Goal: Communication & Community: Answer question/provide support

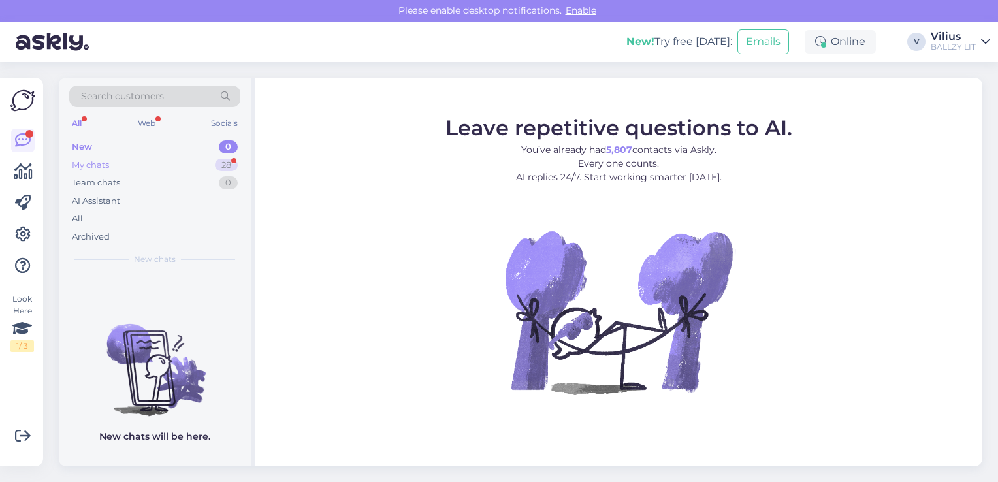
click at [108, 165] on div "My chats" at bounding box center [90, 165] width 37 height 13
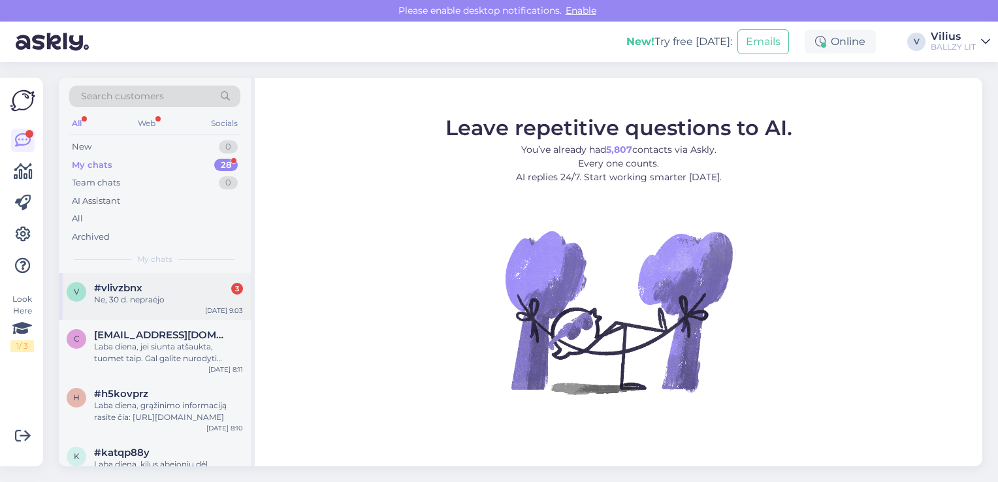
click at [154, 302] on div "Ne, 30 d. nepraėjo" at bounding box center [168, 300] width 149 height 12
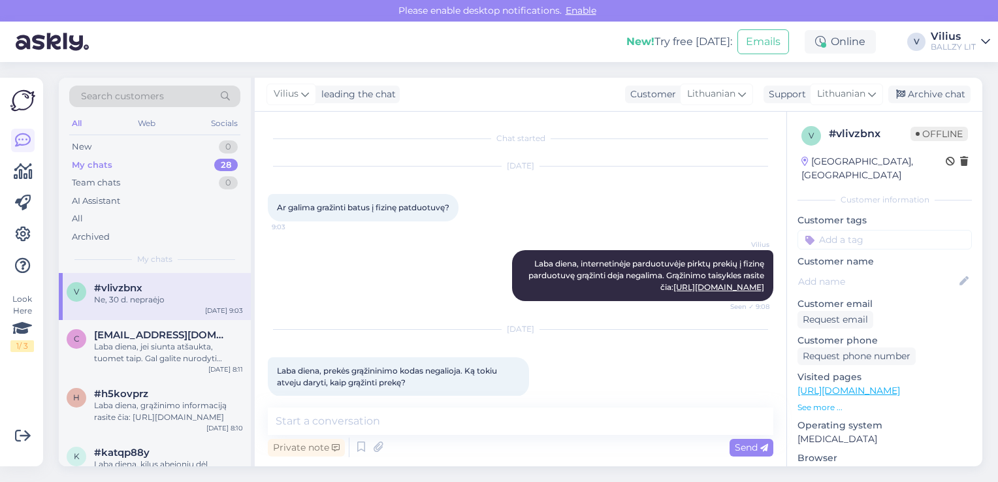
scroll to position [383, 0]
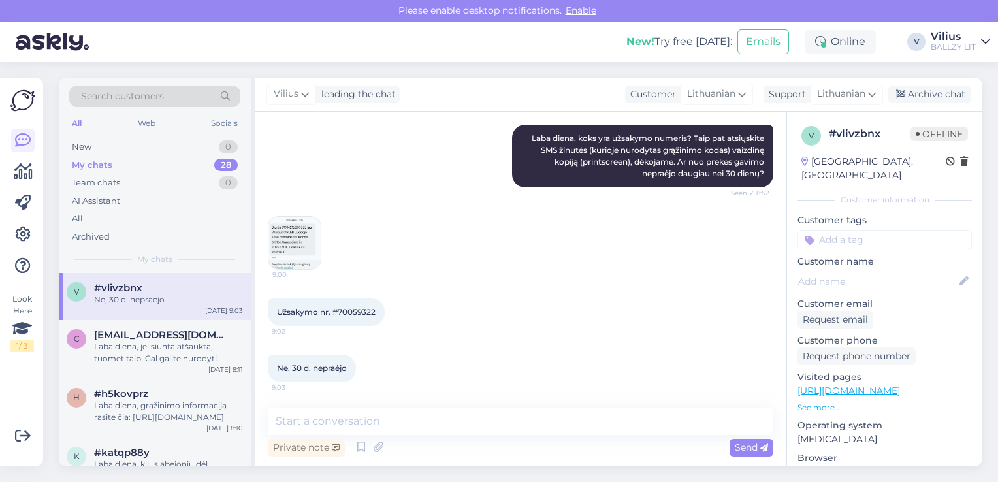
click at [294, 229] on img at bounding box center [295, 243] width 52 height 52
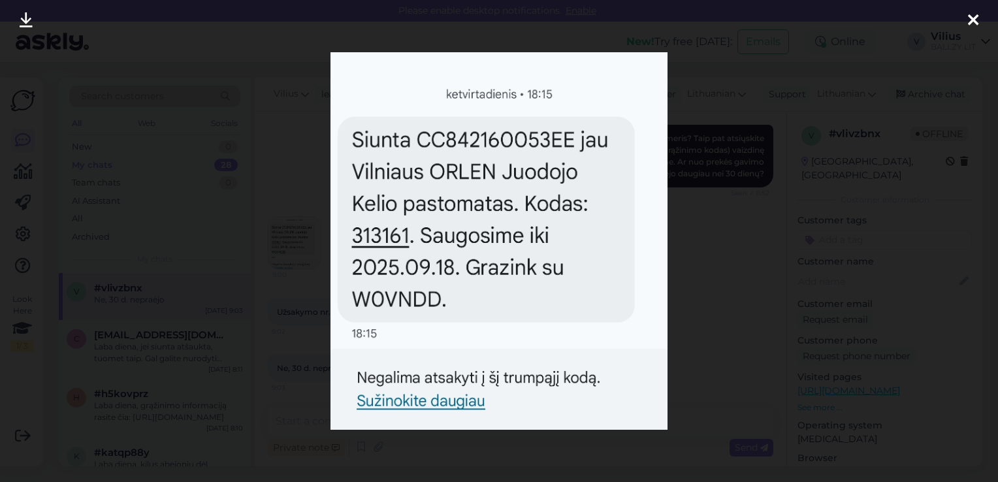
click at [304, 188] on div at bounding box center [499, 241] width 998 height 482
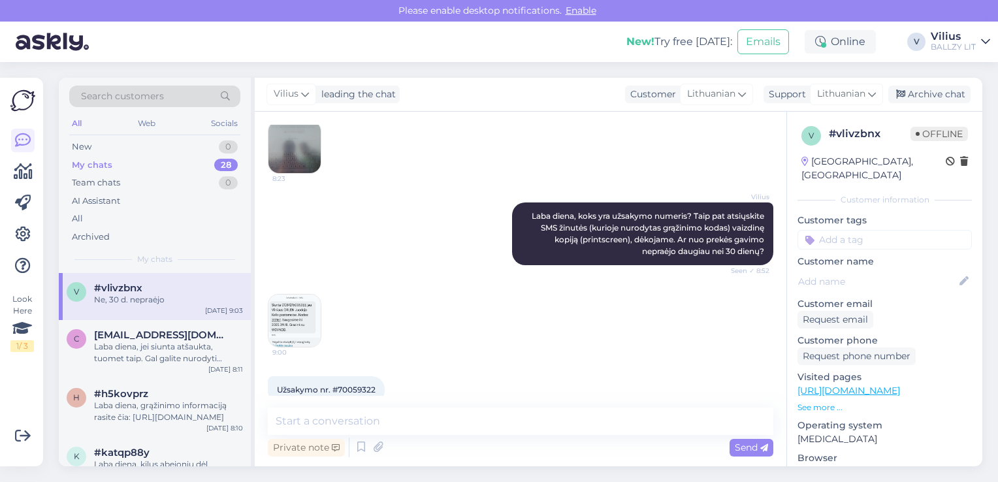
scroll to position [318, 0]
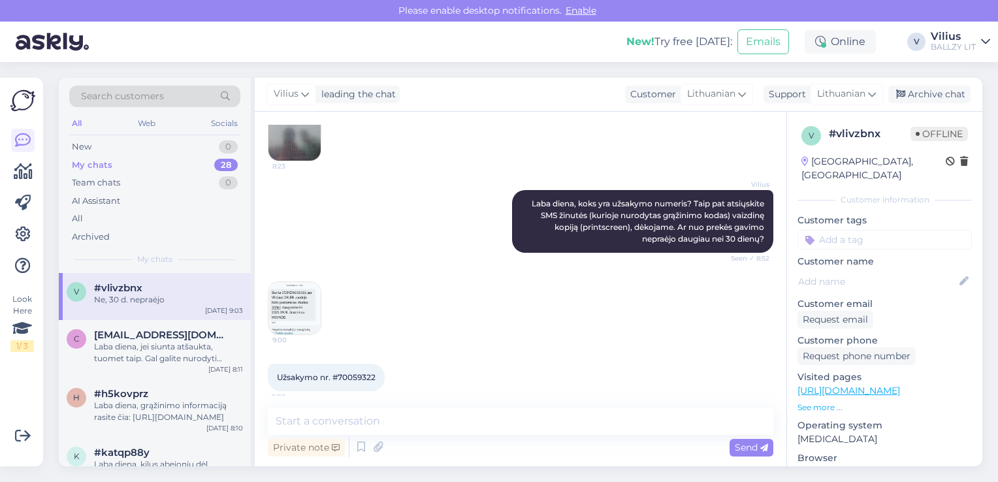
click at [289, 152] on img at bounding box center [295, 134] width 52 height 52
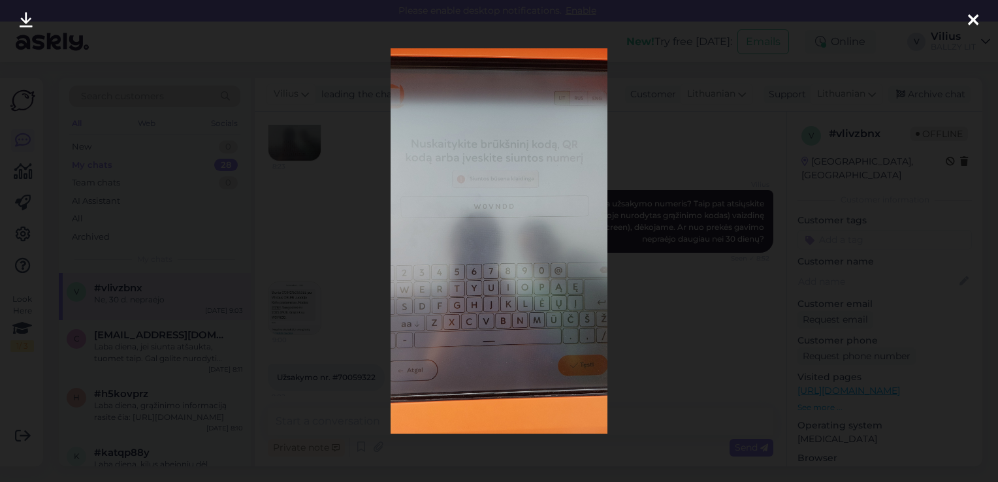
click at [391, 221] on img at bounding box center [499, 241] width 217 height 386
click at [685, 304] on div at bounding box center [499, 241] width 998 height 482
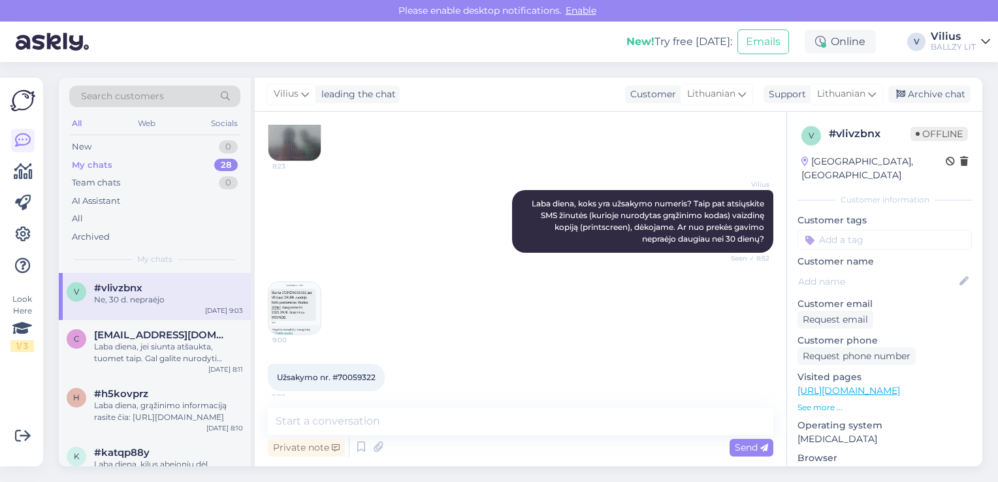
scroll to position [382, 0]
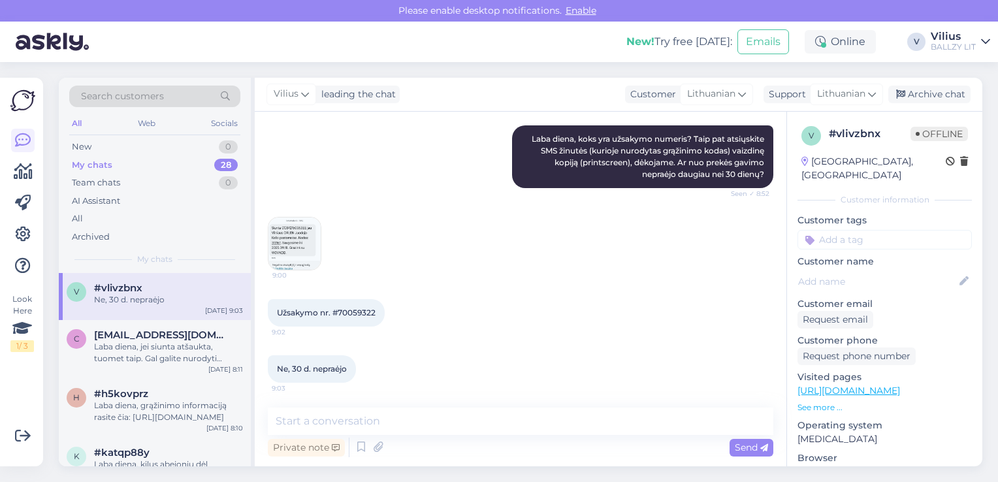
click at [290, 242] on img at bounding box center [295, 244] width 52 height 52
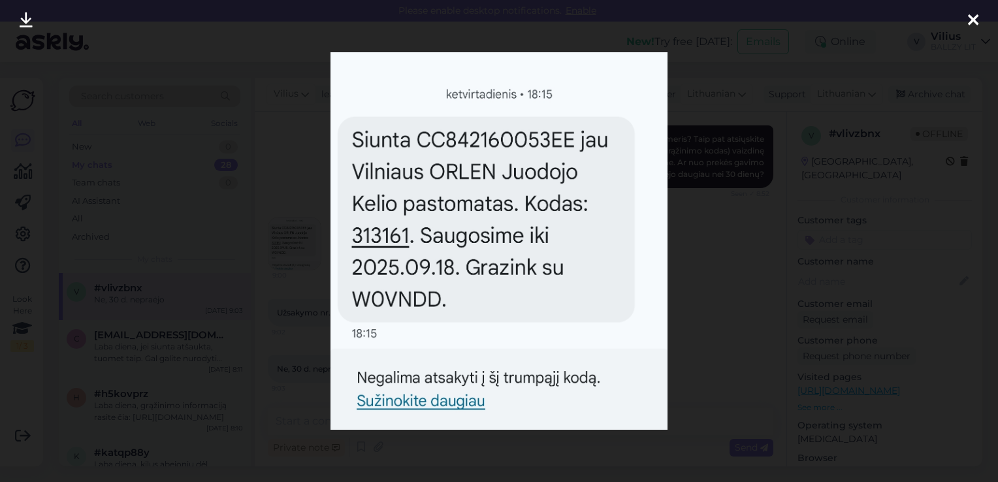
click at [326, 217] on div at bounding box center [499, 241] width 998 height 482
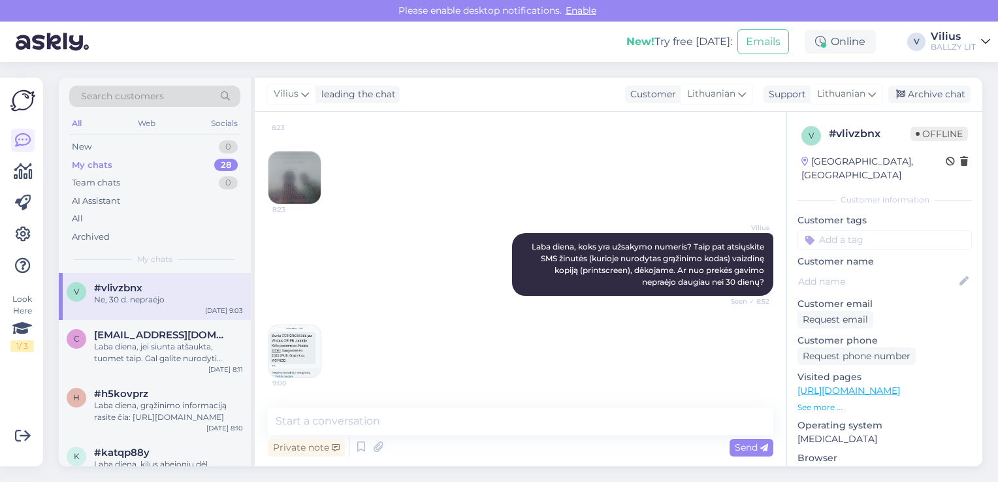
scroll to position [252, 0]
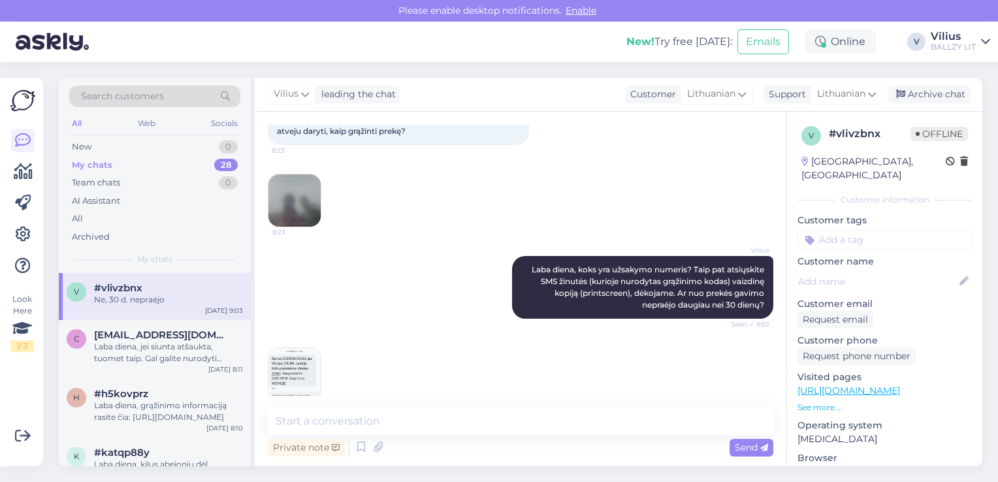
click at [300, 181] on img at bounding box center [295, 200] width 52 height 52
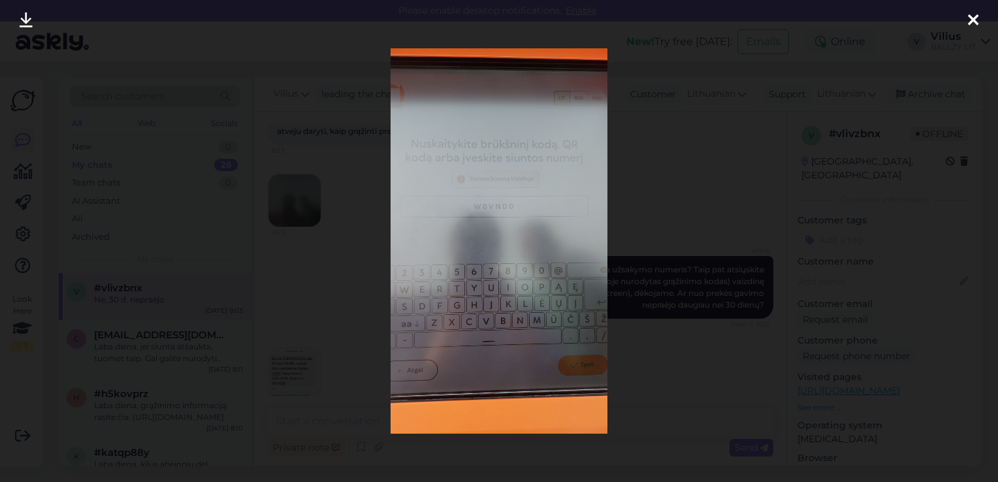
click at [489, 210] on img at bounding box center [499, 241] width 217 height 386
click at [329, 234] on div at bounding box center [499, 241] width 998 height 482
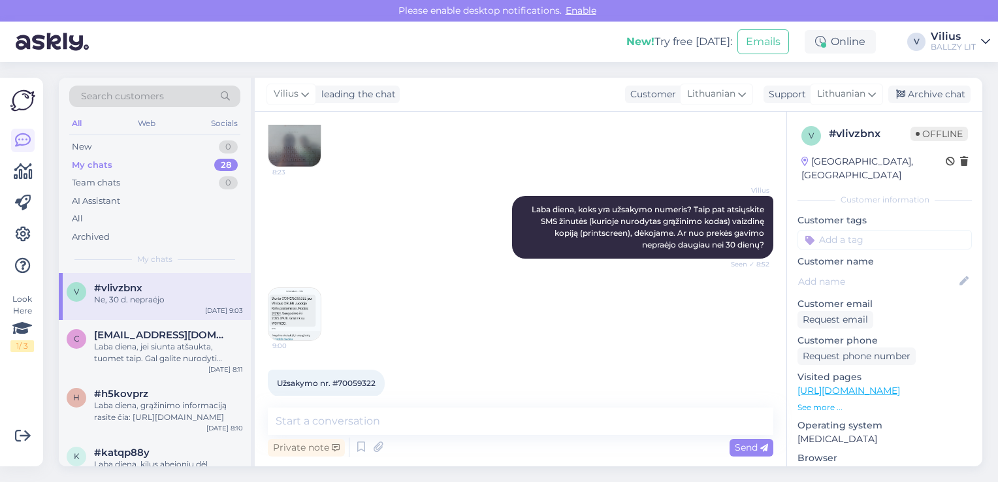
scroll to position [382, 0]
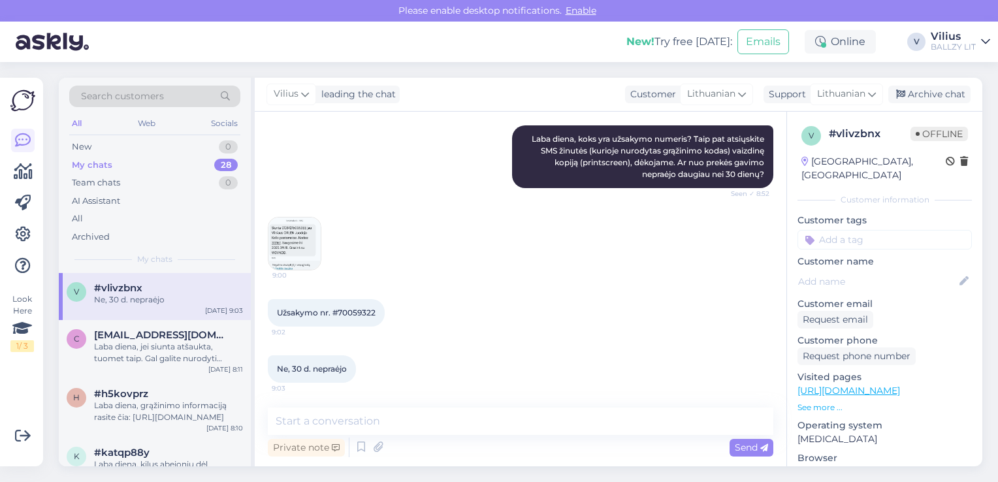
click at [288, 237] on img at bounding box center [295, 244] width 52 height 52
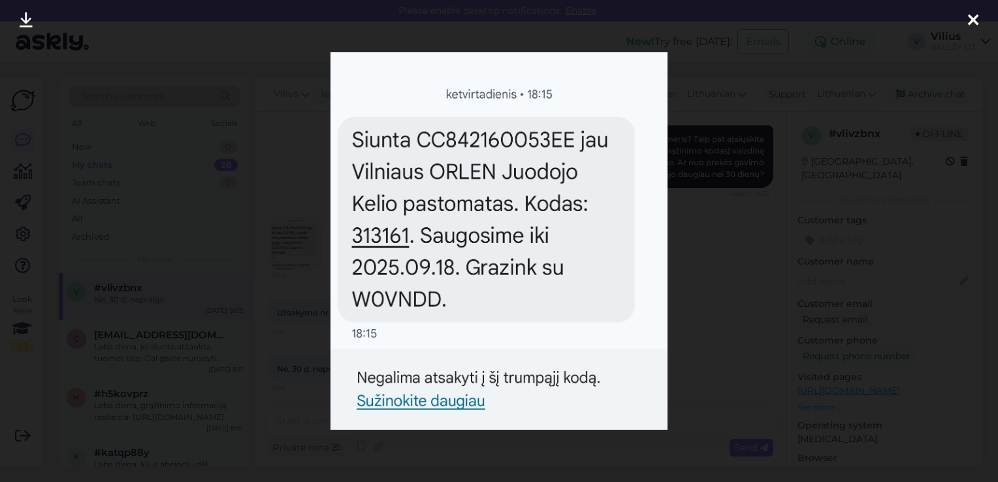
click at [672, 286] on div at bounding box center [499, 241] width 998 height 482
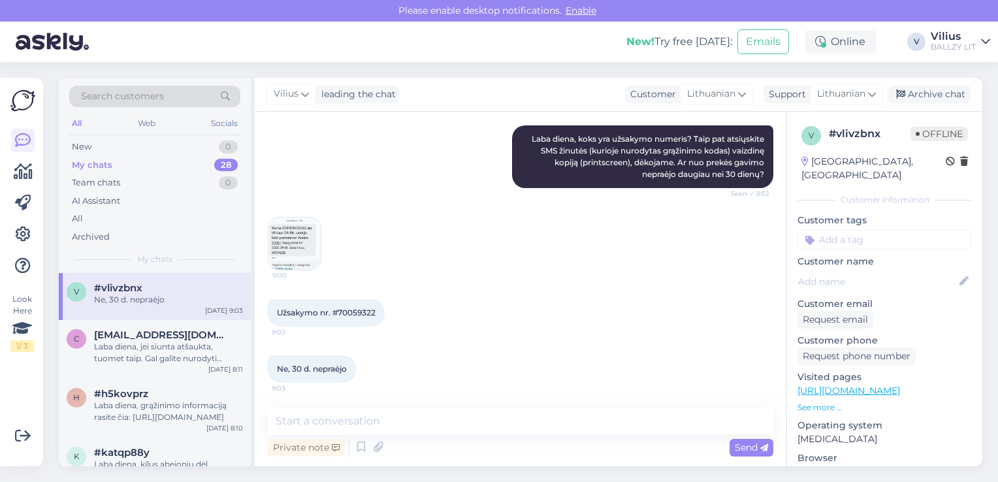
scroll to position [186, 0]
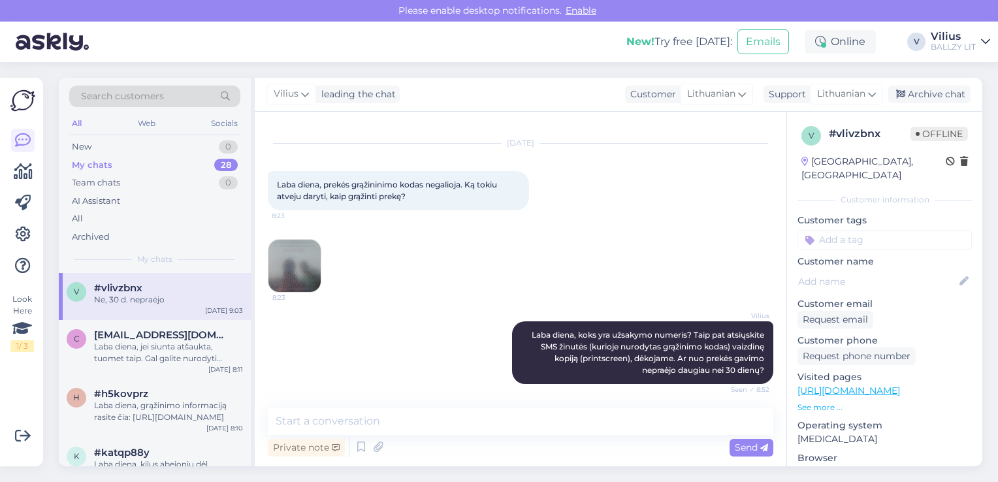
click at [277, 261] on img at bounding box center [295, 266] width 52 height 52
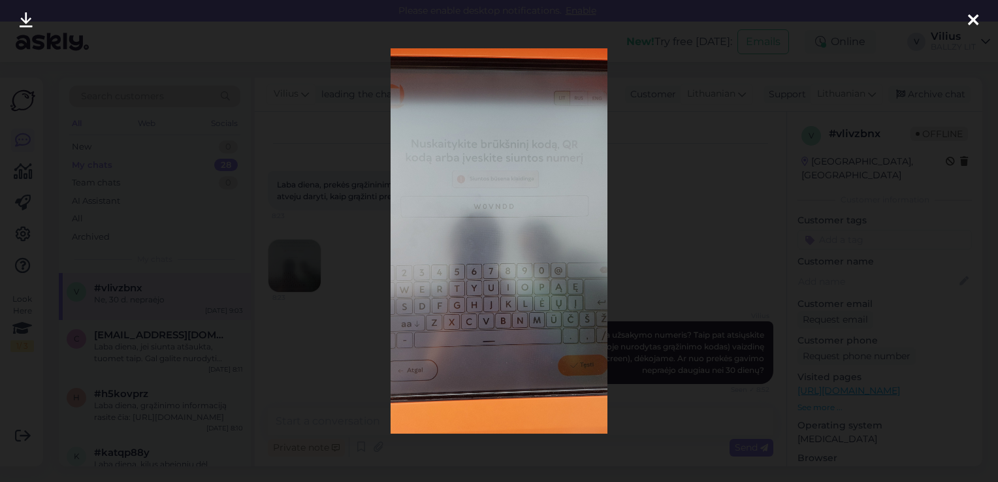
click at [354, 197] on div at bounding box center [499, 241] width 998 height 482
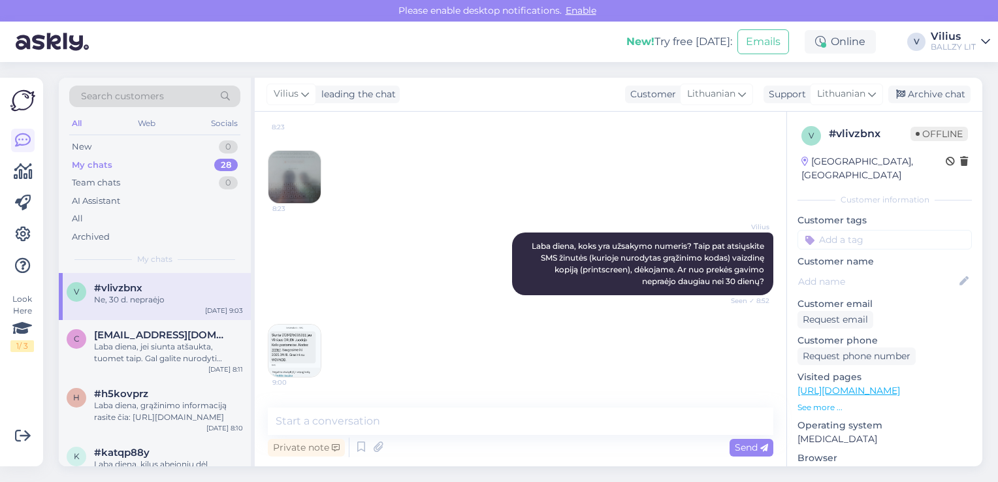
scroll to position [382, 0]
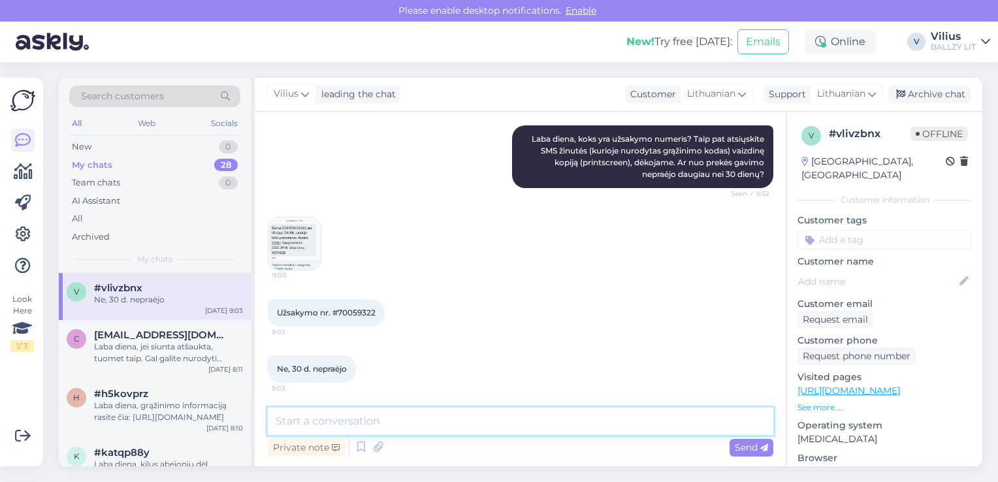
click at [419, 409] on textarea at bounding box center [521, 421] width 506 height 27
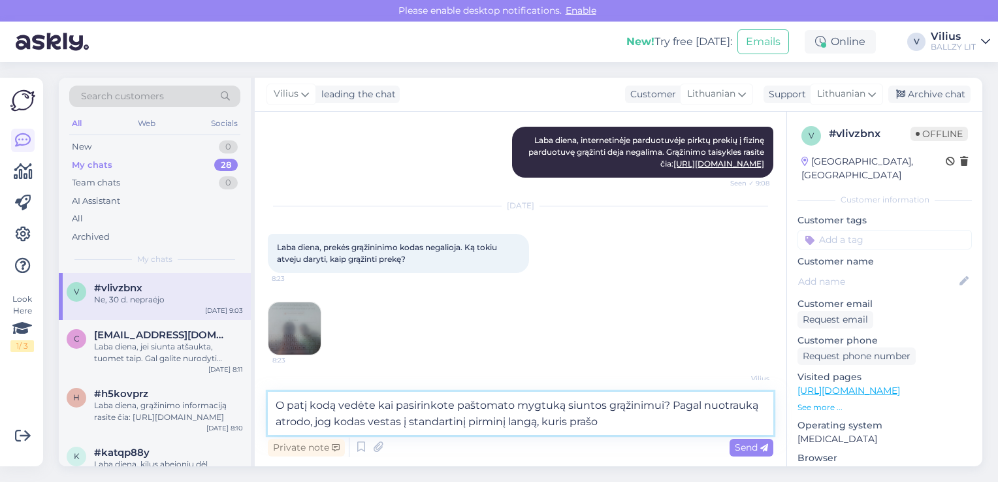
scroll to position [121, 0]
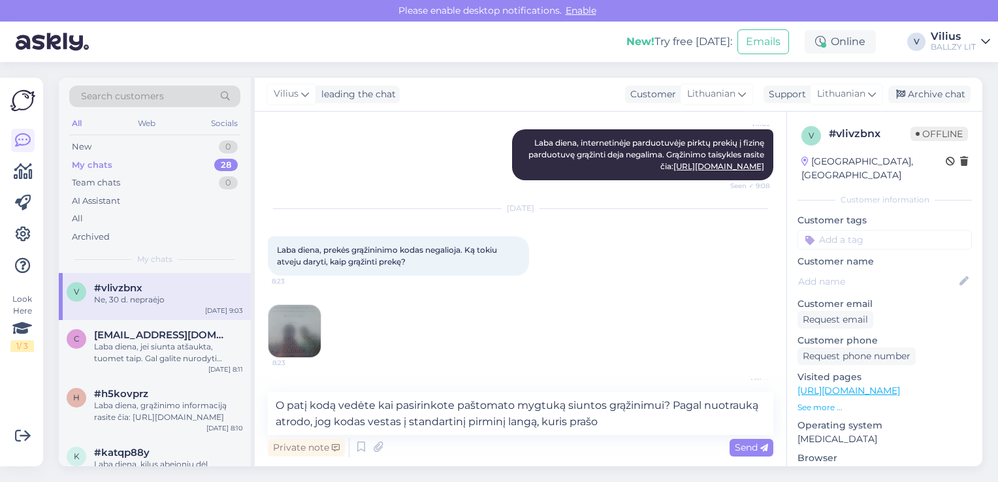
click at [299, 323] on img at bounding box center [295, 331] width 52 height 52
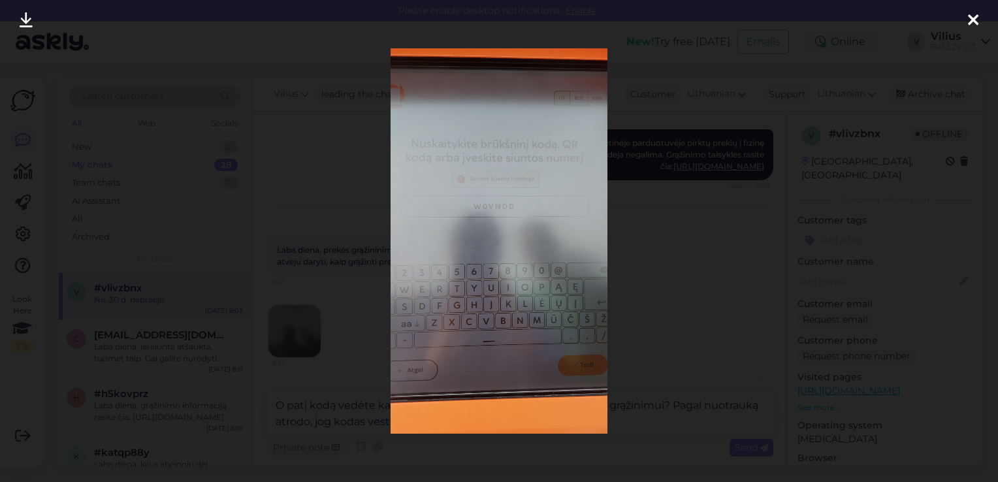
click at [329, 277] on div at bounding box center [499, 241] width 998 height 482
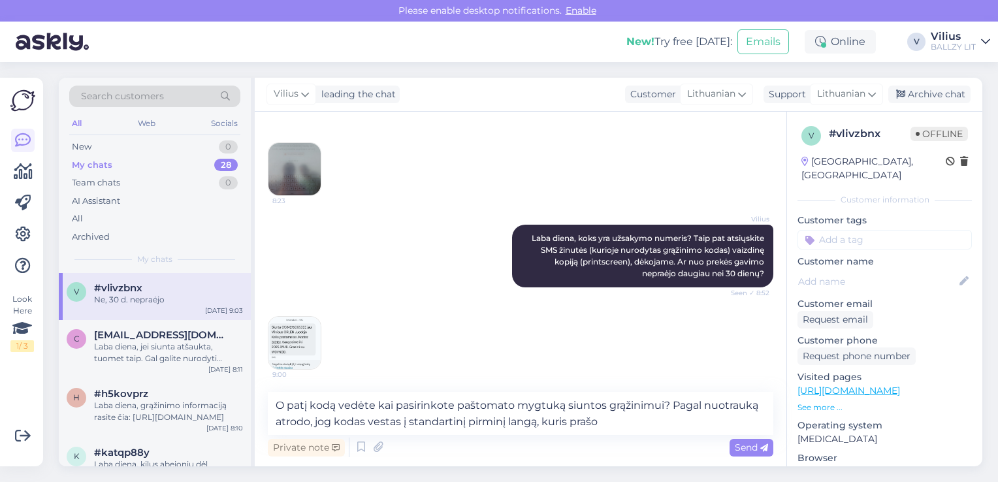
scroll to position [398, 0]
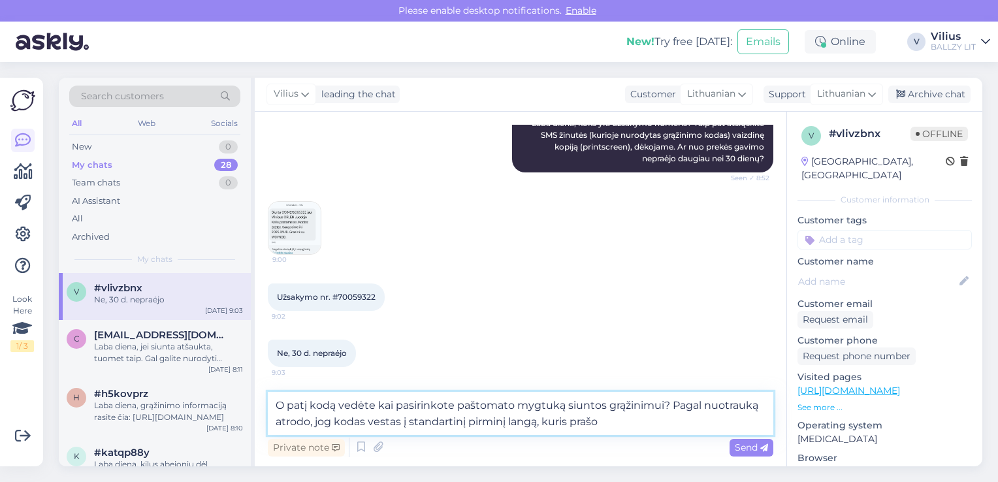
click at [627, 422] on textarea "O patį kodą vedėte kai pasirinkote paštomato mygtuką siuntos grąžinimui? Pagal …" at bounding box center [521, 413] width 506 height 43
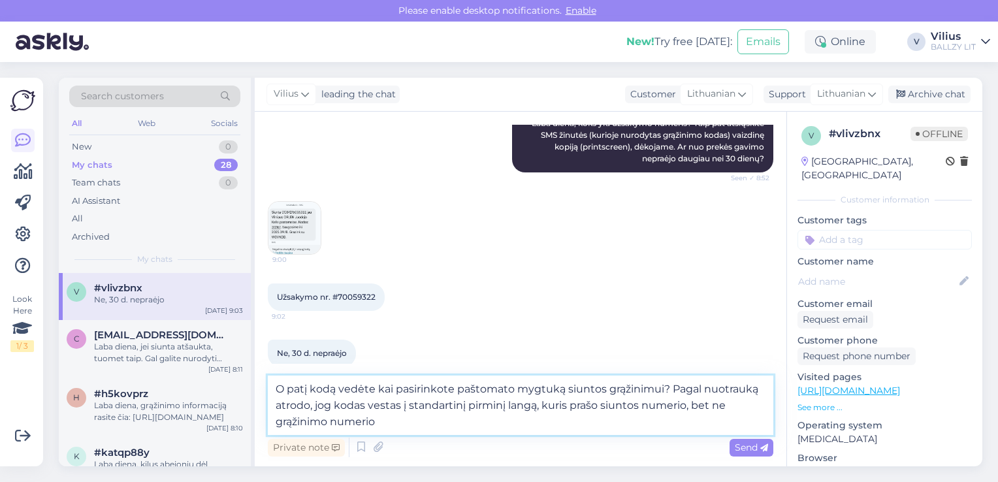
type textarea "O patį kodą vedėte kai pasirinkote paštomato mygtuką siuntos grąžinimui? Pagal …"
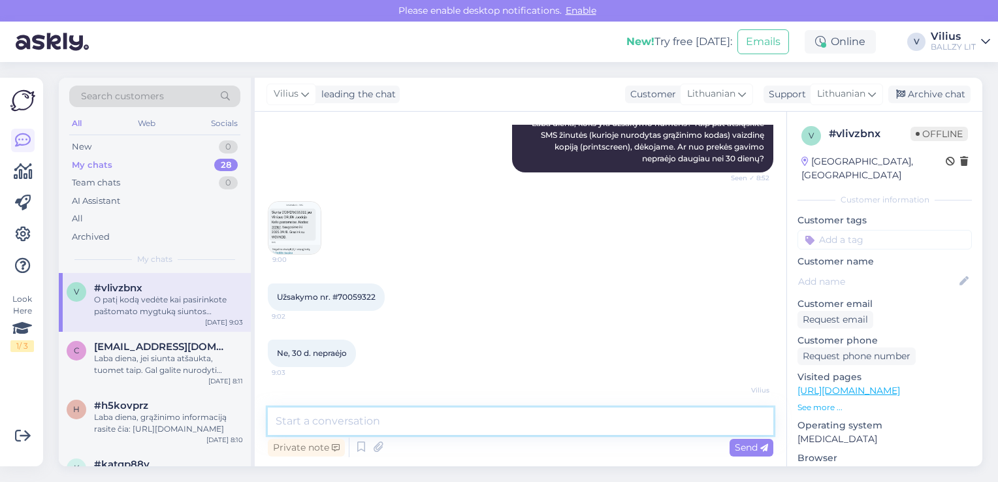
scroll to position [474, 0]
